Goal: Navigation & Orientation: Go to known website

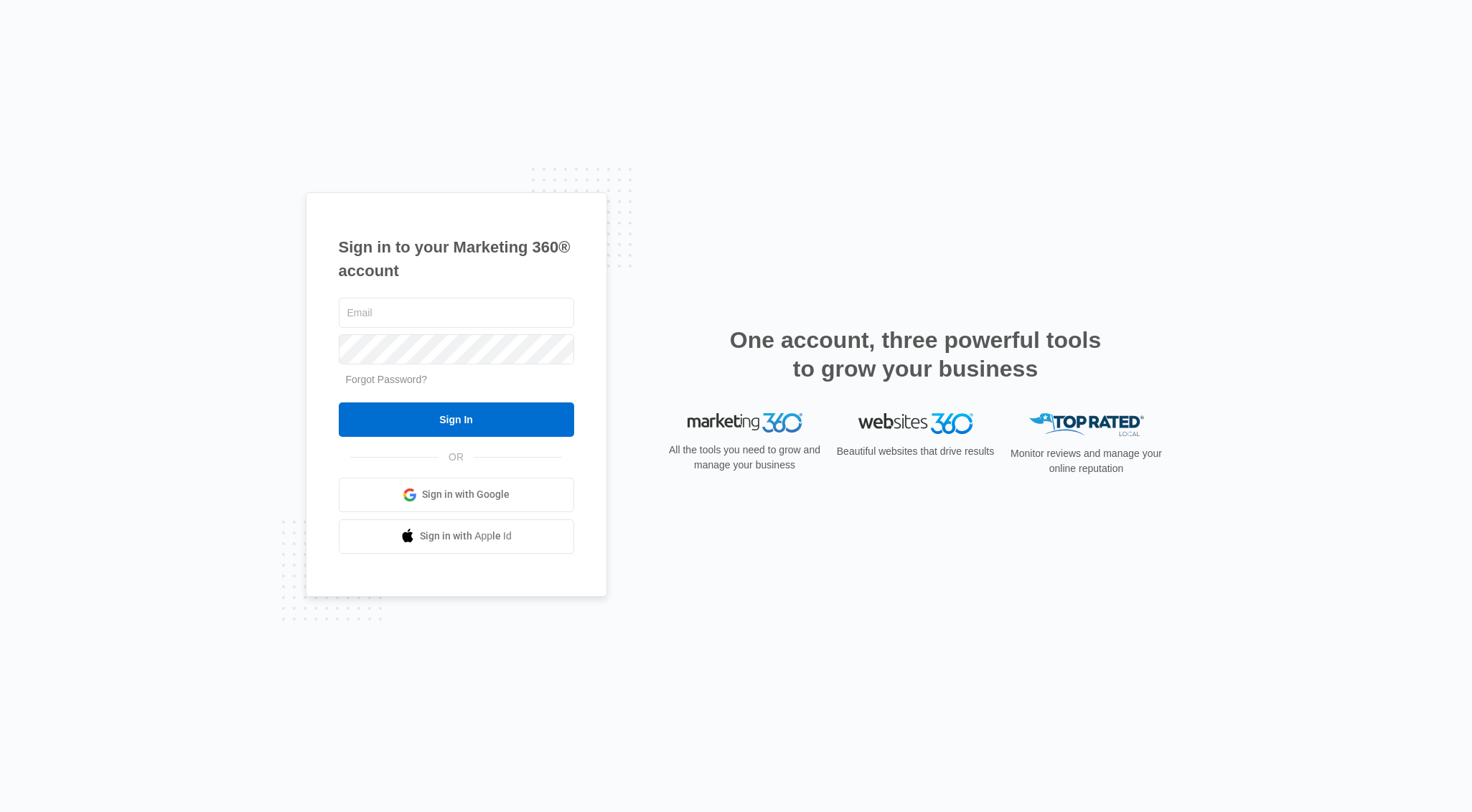
type input "[EMAIL_ADDRESS][DOMAIN_NAME]"
click at [468, 493] on span "Sign in with Google" at bounding box center [465, 495] width 87 height 15
type input "[EMAIL_ADDRESS][DOMAIN_NAME]"
drag, startPoint x: 460, startPoint y: 428, endPoint x: 443, endPoint y: 422, distance: 18.0
click at [460, 428] on input "Sign In" at bounding box center [456, 420] width 236 height 35
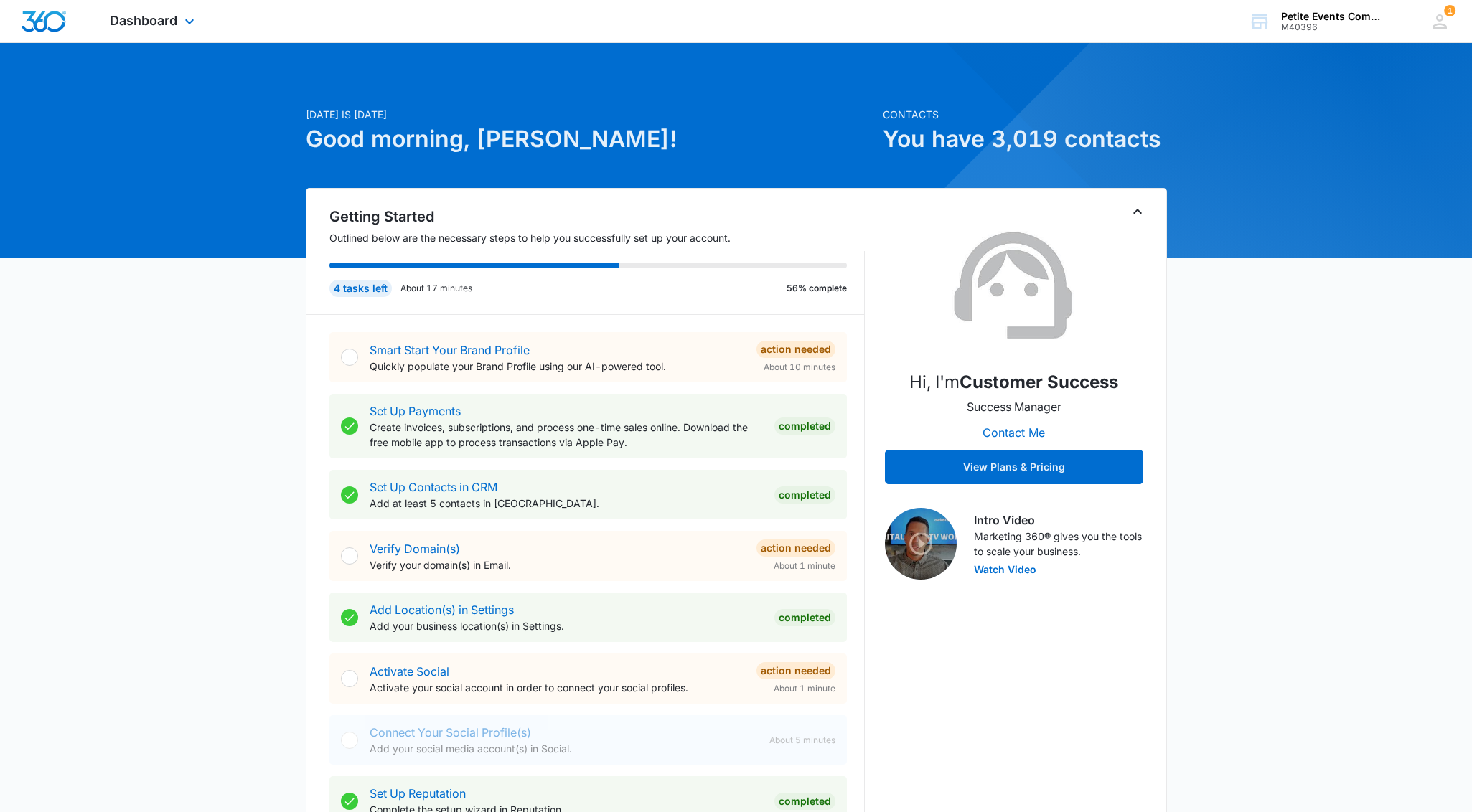
click at [156, 28] on div "Dashboard Apps Reputation Websites Forms CRM Email Social Shop Payments POS Con…" at bounding box center [153, 21] width 131 height 42
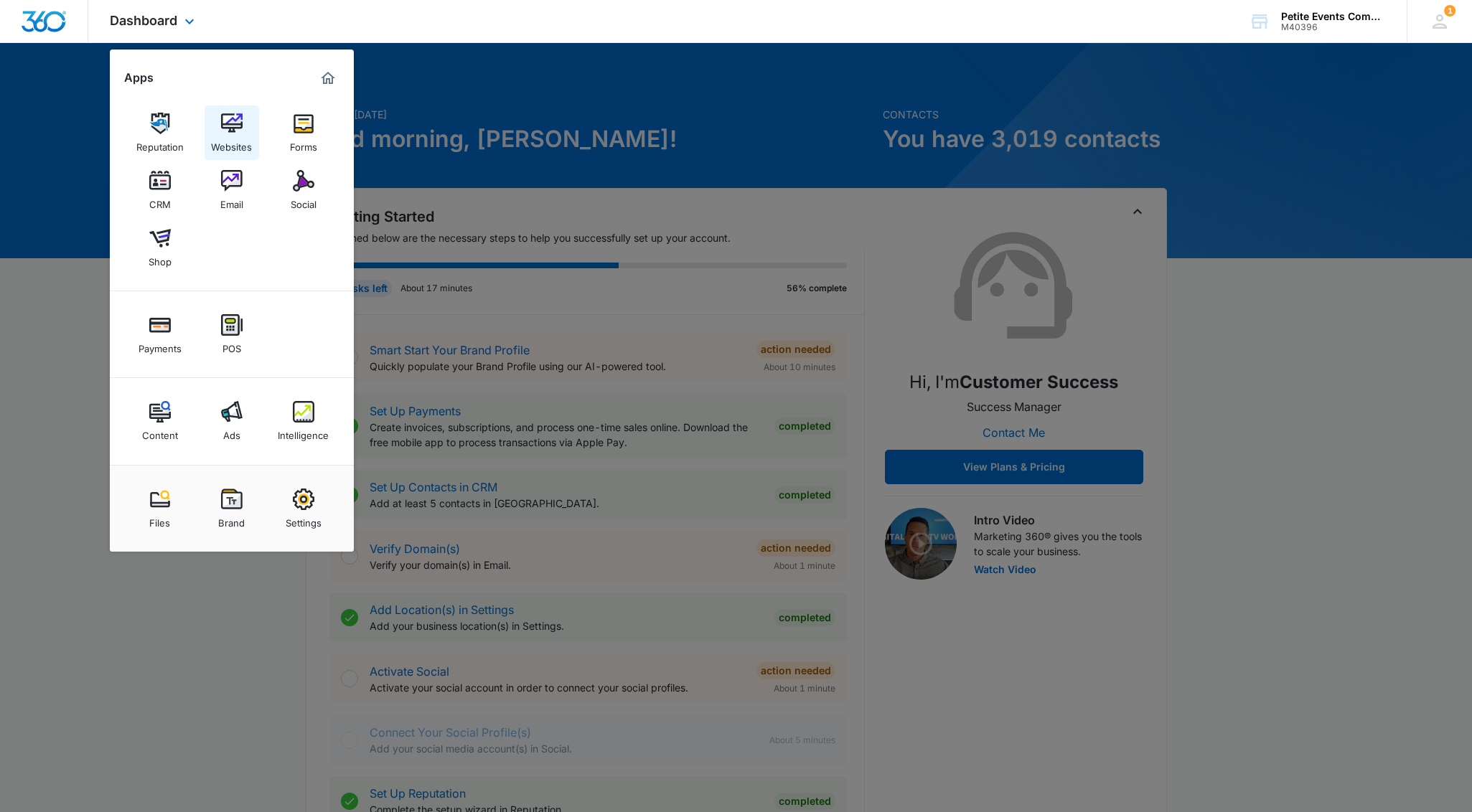
click at [226, 124] on img at bounding box center [231, 124] width 21 height 21
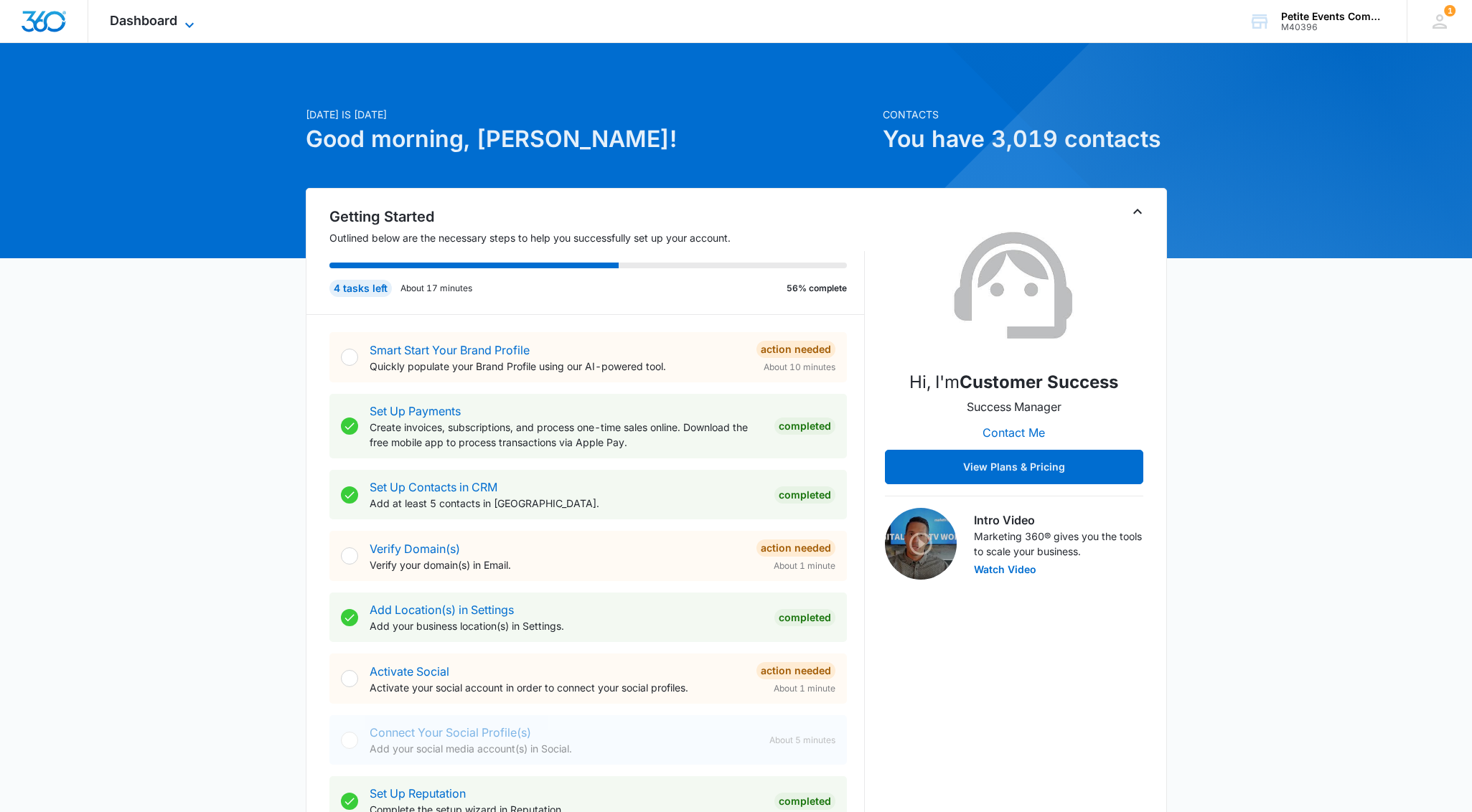
click at [129, 25] on span "Dashboard" at bounding box center [143, 21] width 68 height 15
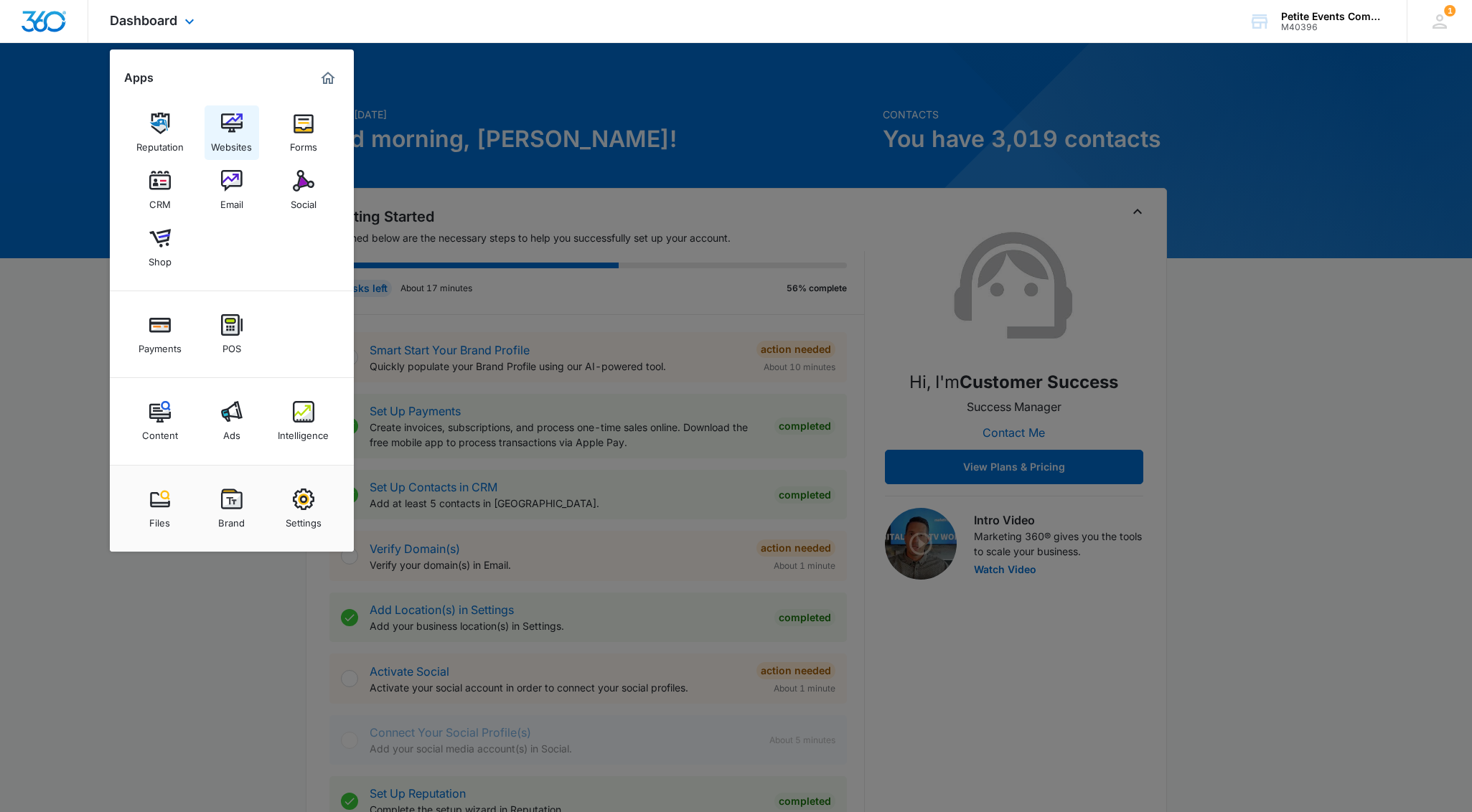
click at [231, 131] on img at bounding box center [231, 124] width 21 height 21
